Goal: Information Seeking & Learning: Learn about a topic

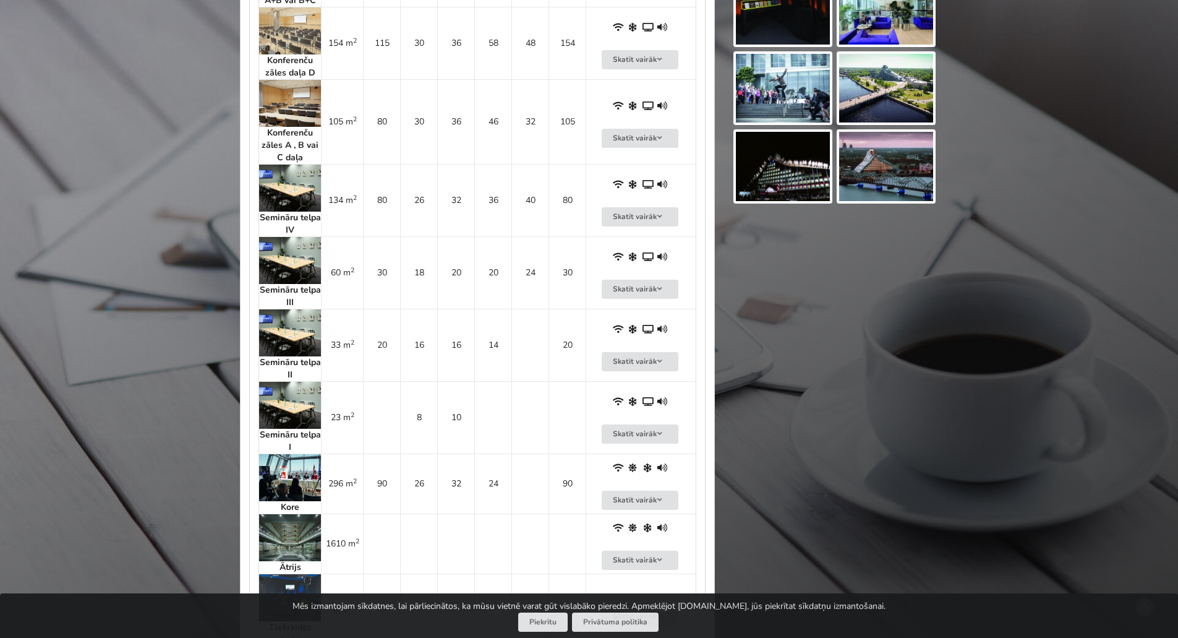
scroll to position [1052, 0]
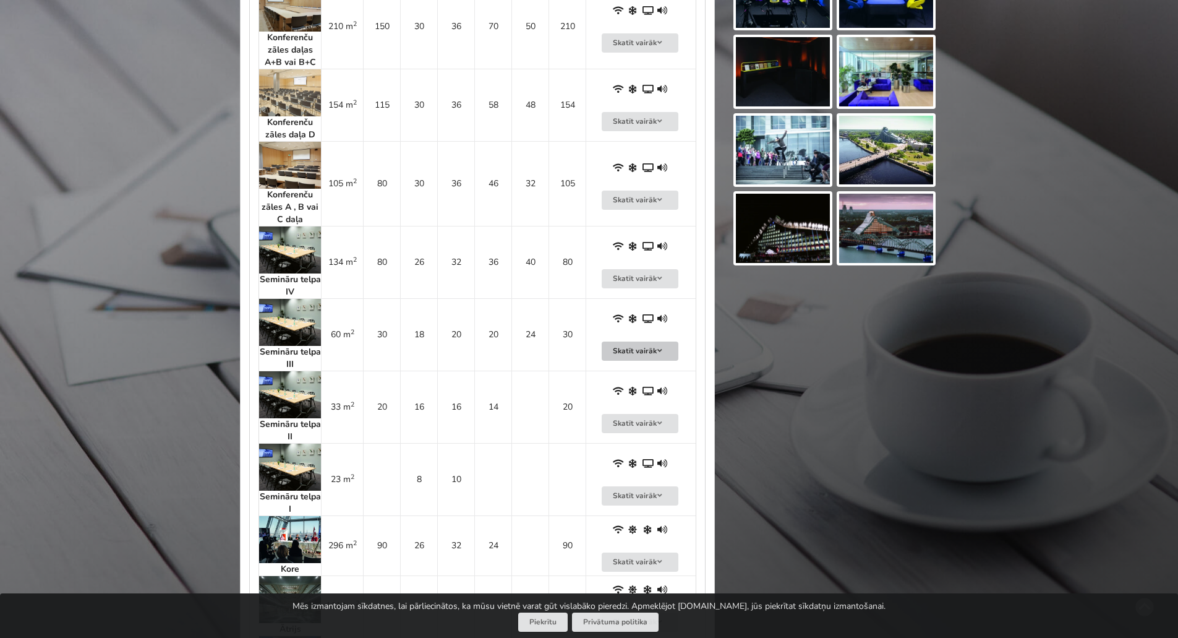
click at [634, 354] on button "Skatīt vairāk" at bounding box center [640, 350] width 77 height 19
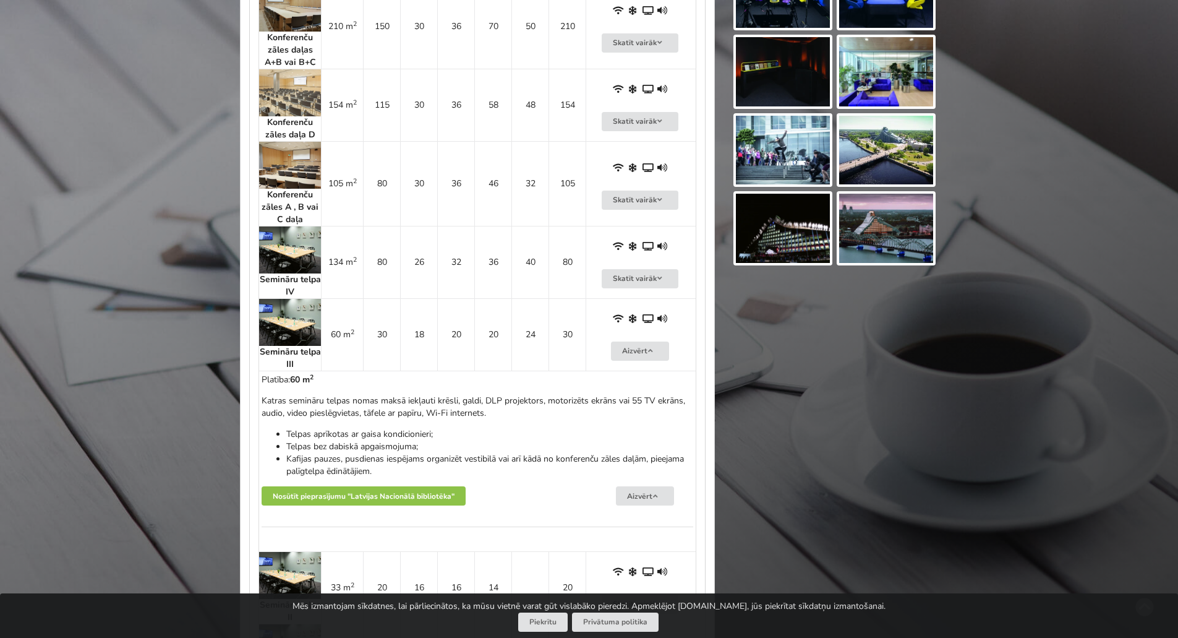
drag, startPoint x: 262, startPoint y: 382, endPoint x: 423, endPoint y: 470, distance: 182.4
click at [423, 470] on div "Platība: 60 m 2 Katras semināru telpas nomas maksā iekļauti krēsli, galdi, DLP …" at bounding box center [478, 461] width 432 height 175
click at [413, 474] on li "Kafijas pauzes, pusdienas iespējams organizēt vestibilā vai arī kādā no konfere…" at bounding box center [489, 465] width 407 height 25
drag, startPoint x: 393, startPoint y: 474, endPoint x: 264, endPoint y: 381, distance: 159.5
click at [264, 381] on div "Platība: 60 m 2 Katras semināru telpas nomas maksā iekļauti krēsli, galdi, DLP …" at bounding box center [478, 461] width 432 height 175
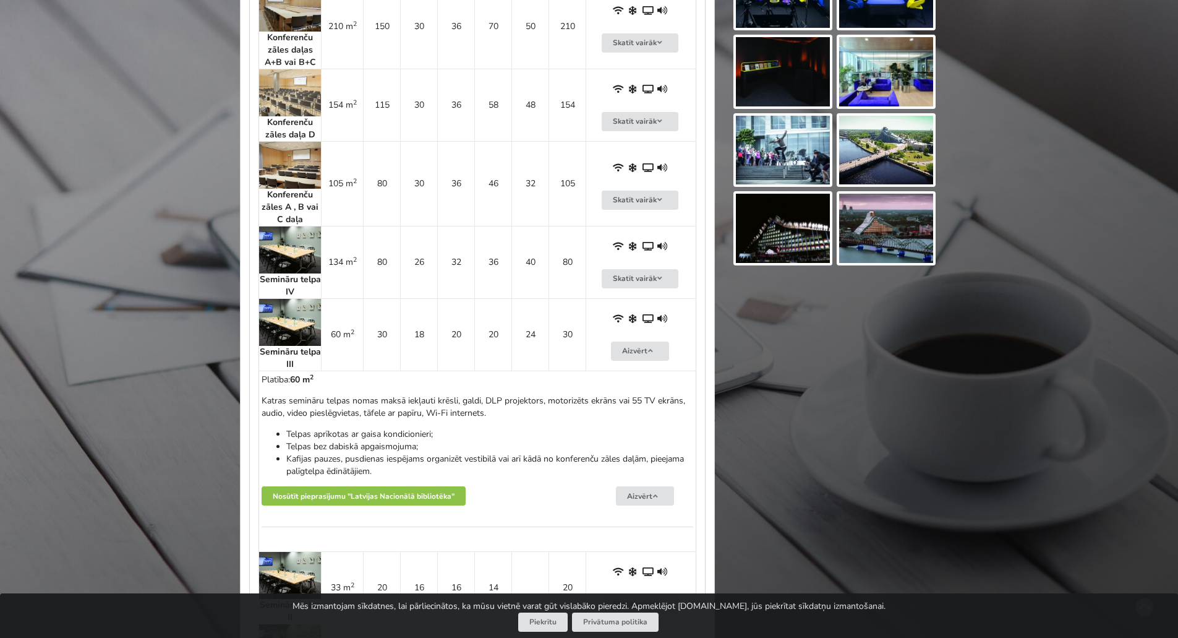
click at [264, 381] on div "Platība: 60 m 2 Katras semināru telpas nomas maksā iekļauti krēsli, galdi, DLP …" at bounding box center [478, 461] width 432 height 175
drag, startPoint x: 261, startPoint y: 381, endPoint x: 424, endPoint y: 471, distance: 186.3
click at [430, 470] on td "Platība: 60 m 2 Katras semināru telpas nomas maksā iekļauti krēsli, galdi, DLP …" at bounding box center [477, 461] width 437 height 181
click at [405, 471] on li "Kafijas pauzes, pusdienas iespējams organizēt vestibilā vai arī kādā no konfere…" at bounding box center [489, 465] width 407 height 25
click at [353, 341] on td "60 m 2" at bounding box center [342, 334] width 42 height 72
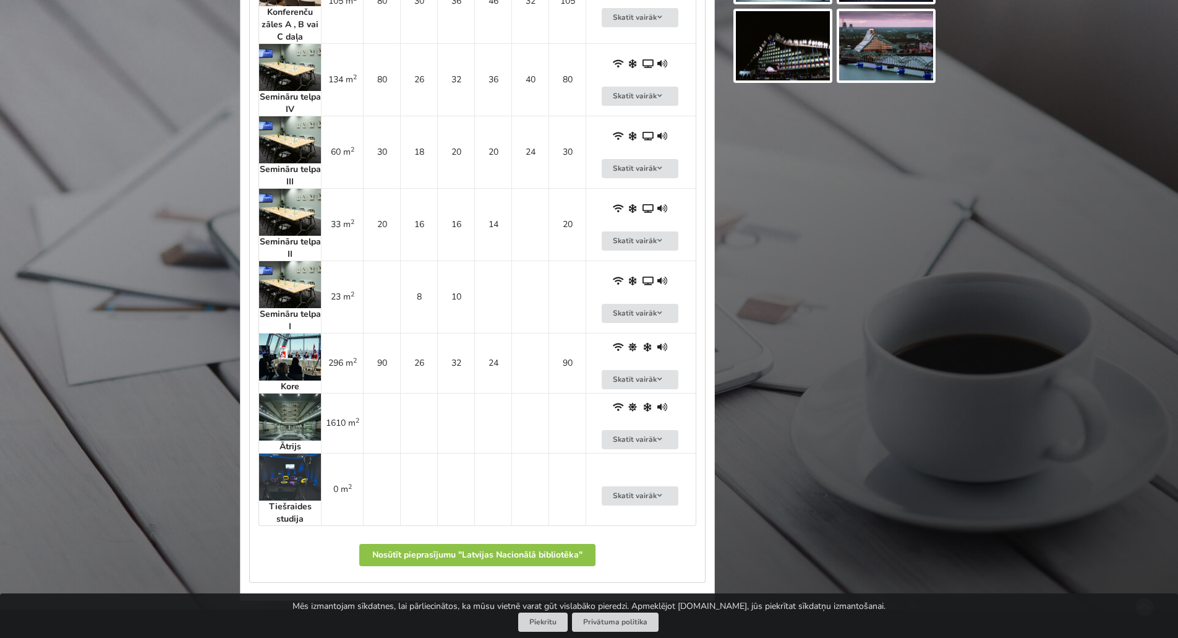
scroll to position [1237, 0]
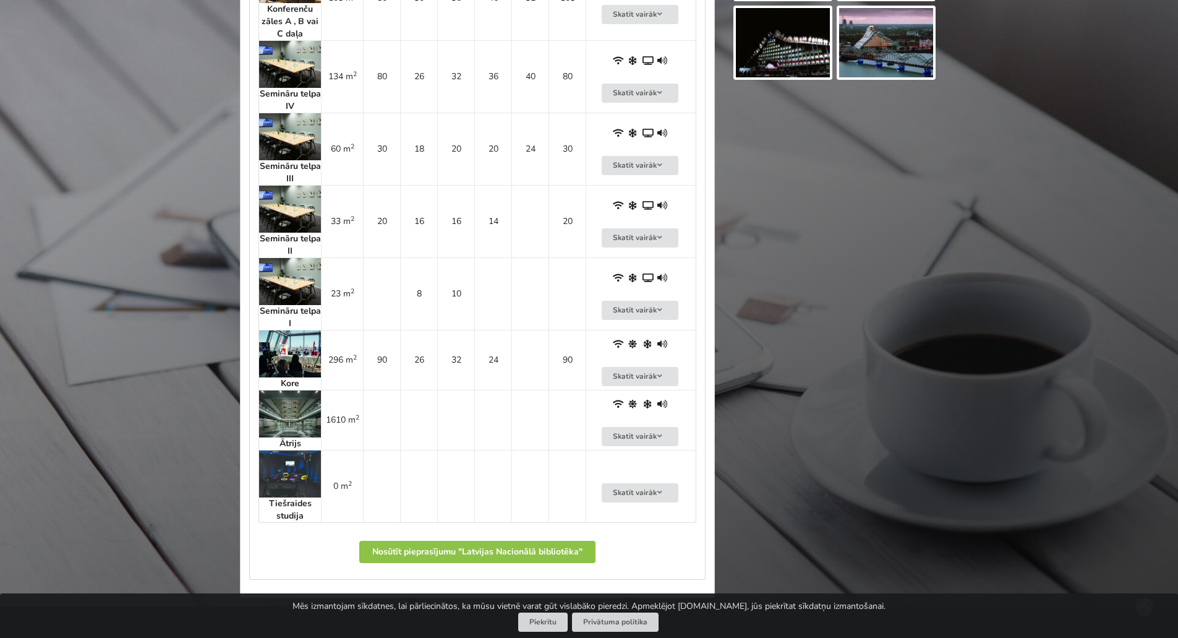
click at [321, 555] on p "Nosūtīt pieprasījumu "Latvijas Nacionālā bibliotēka"" at bounding box center [478, 555] width 438 height 32
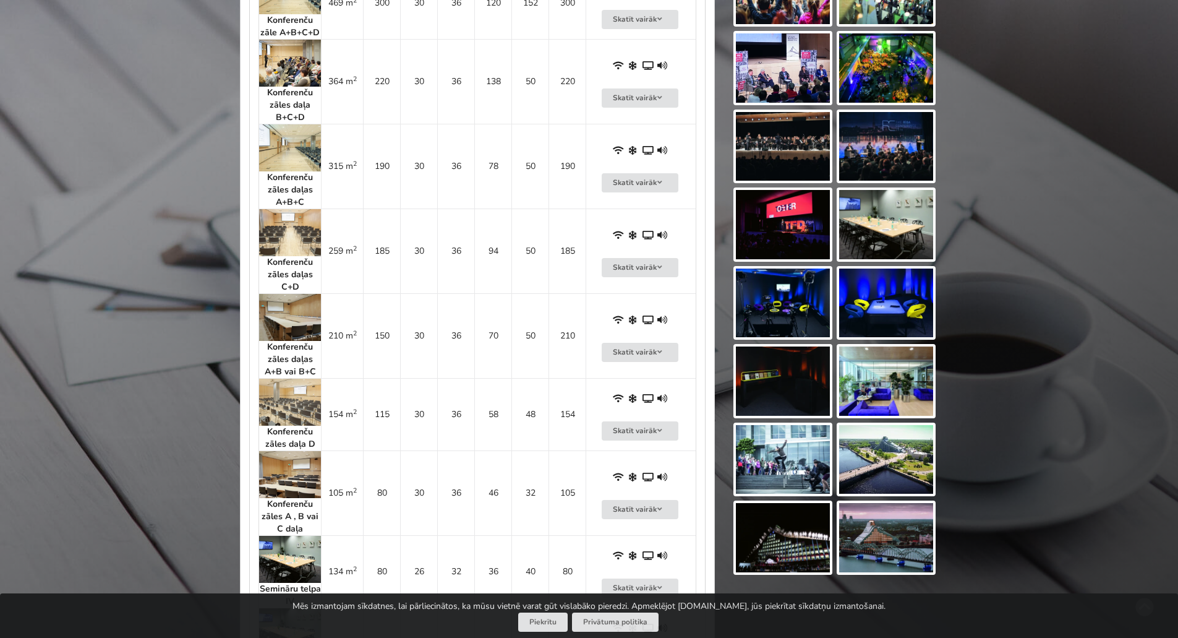
scroll to position [680, 0]
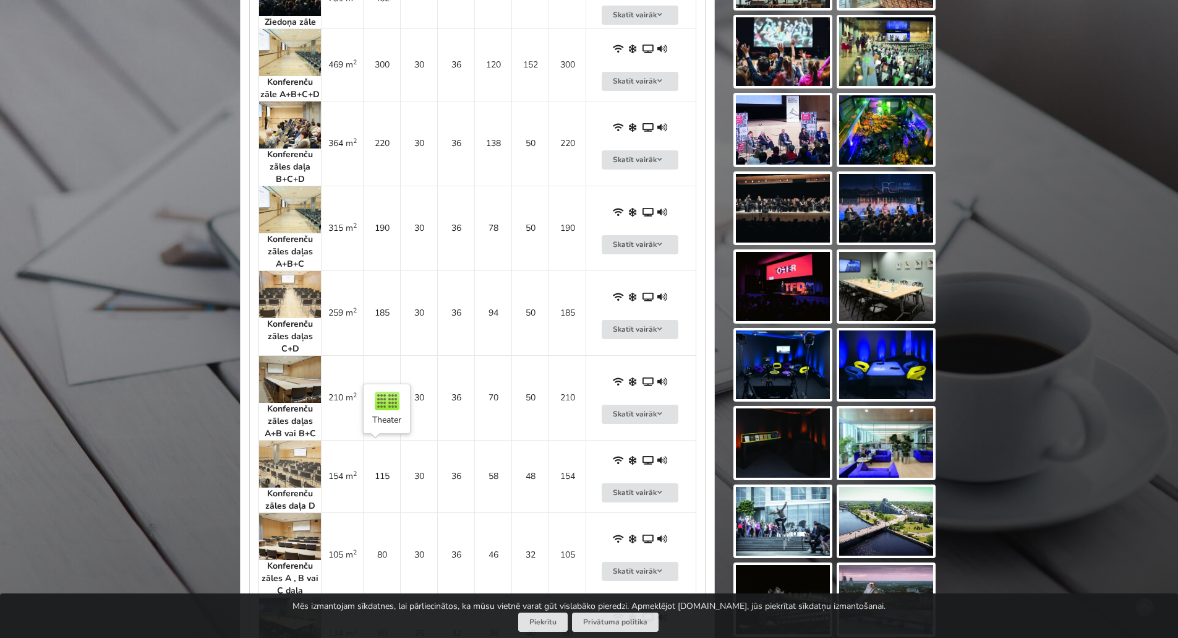
click at [388, 471] on td "115" at bounding box center [381, 476] width 37 height 72
